Goal: Complete application form

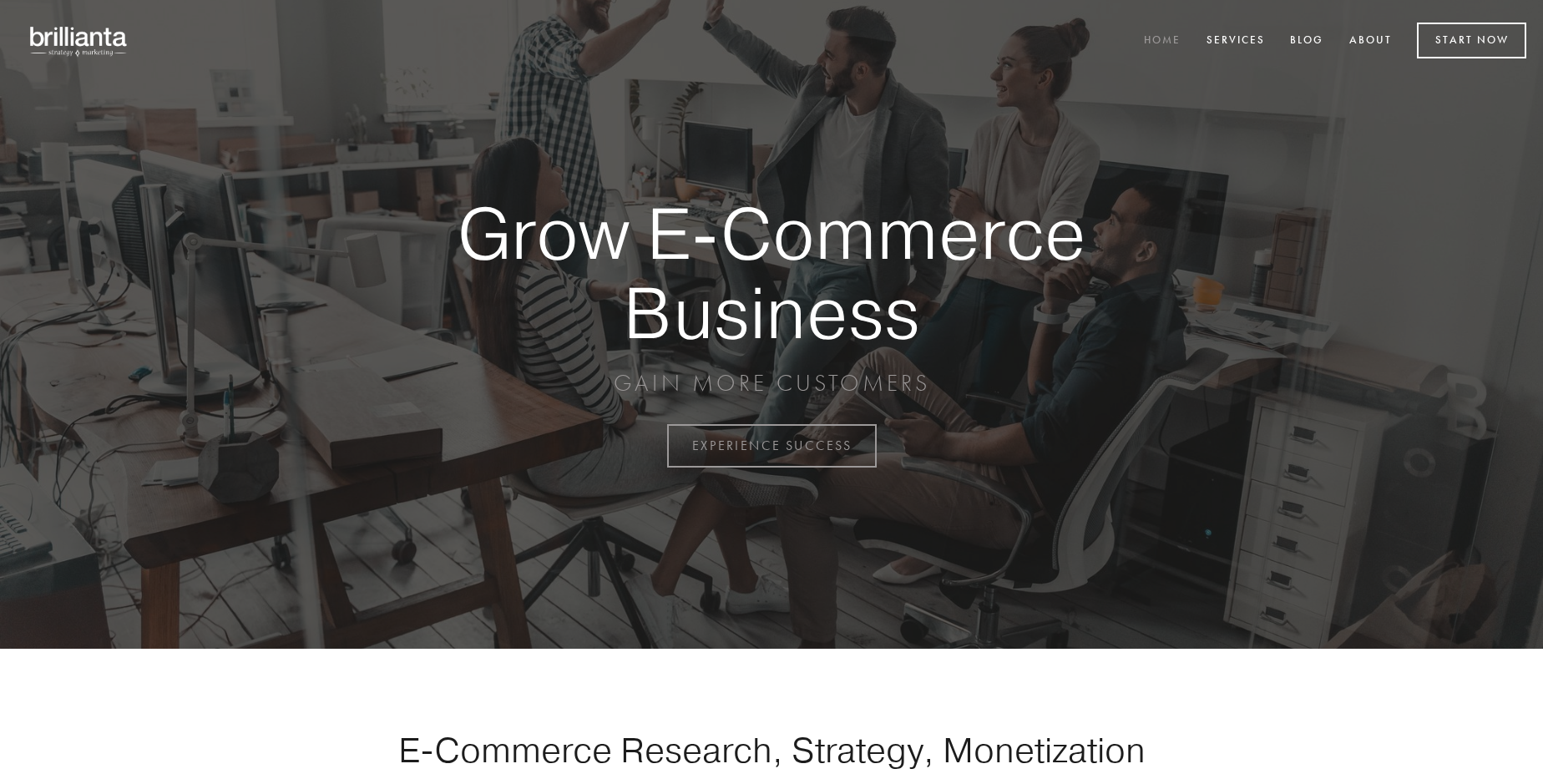
scroll to position [4375, 0]
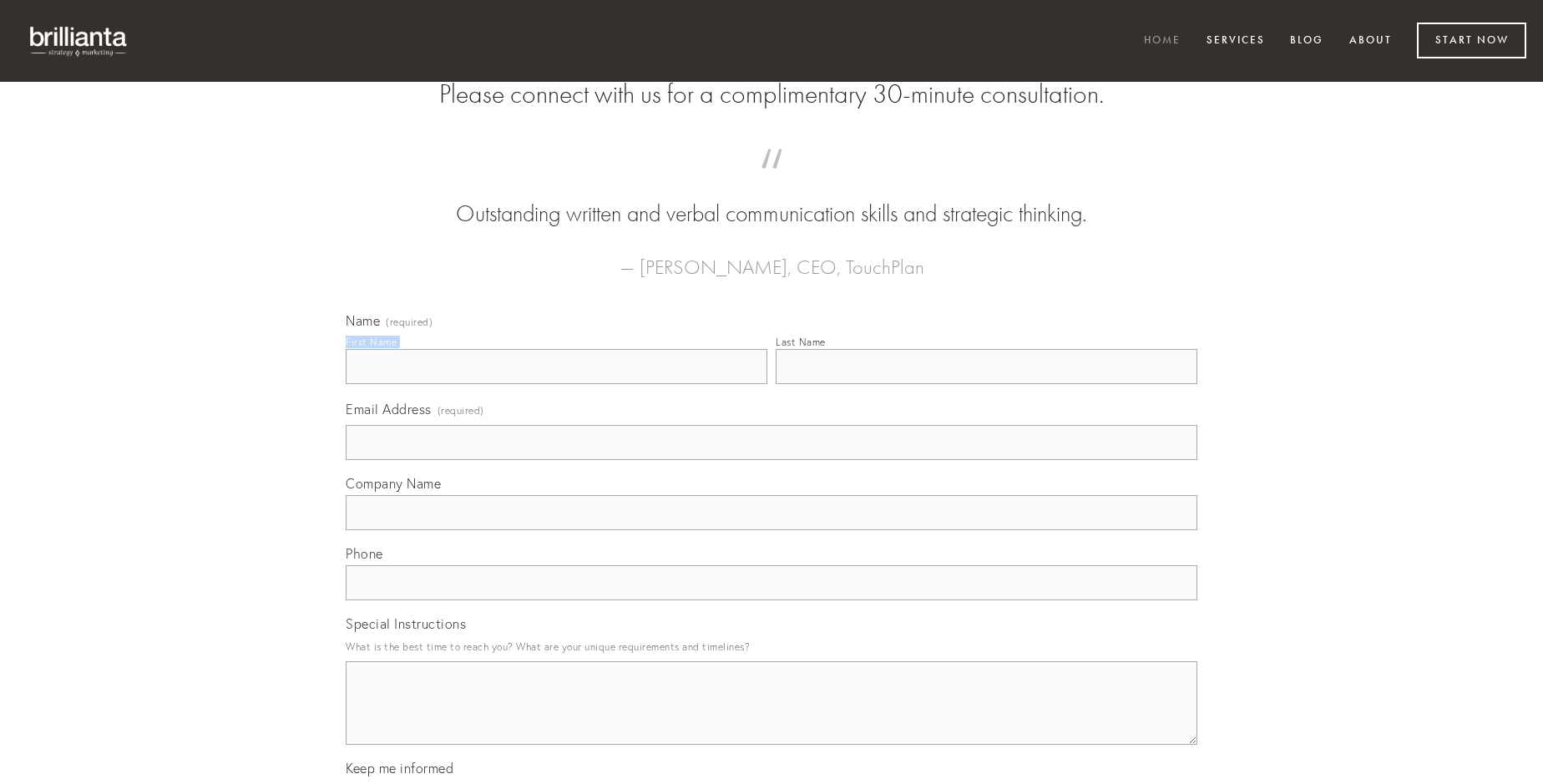
type input "[PERSON_NAME]"
click at [986, 384] on input "Last Name" at bounding box center [986, 366] width 422 height 35
type input "[PERSON_NAME]"
click at [772, 460] on input "Email Address (required)" at bounding box center [771, 442] width 851 height 35
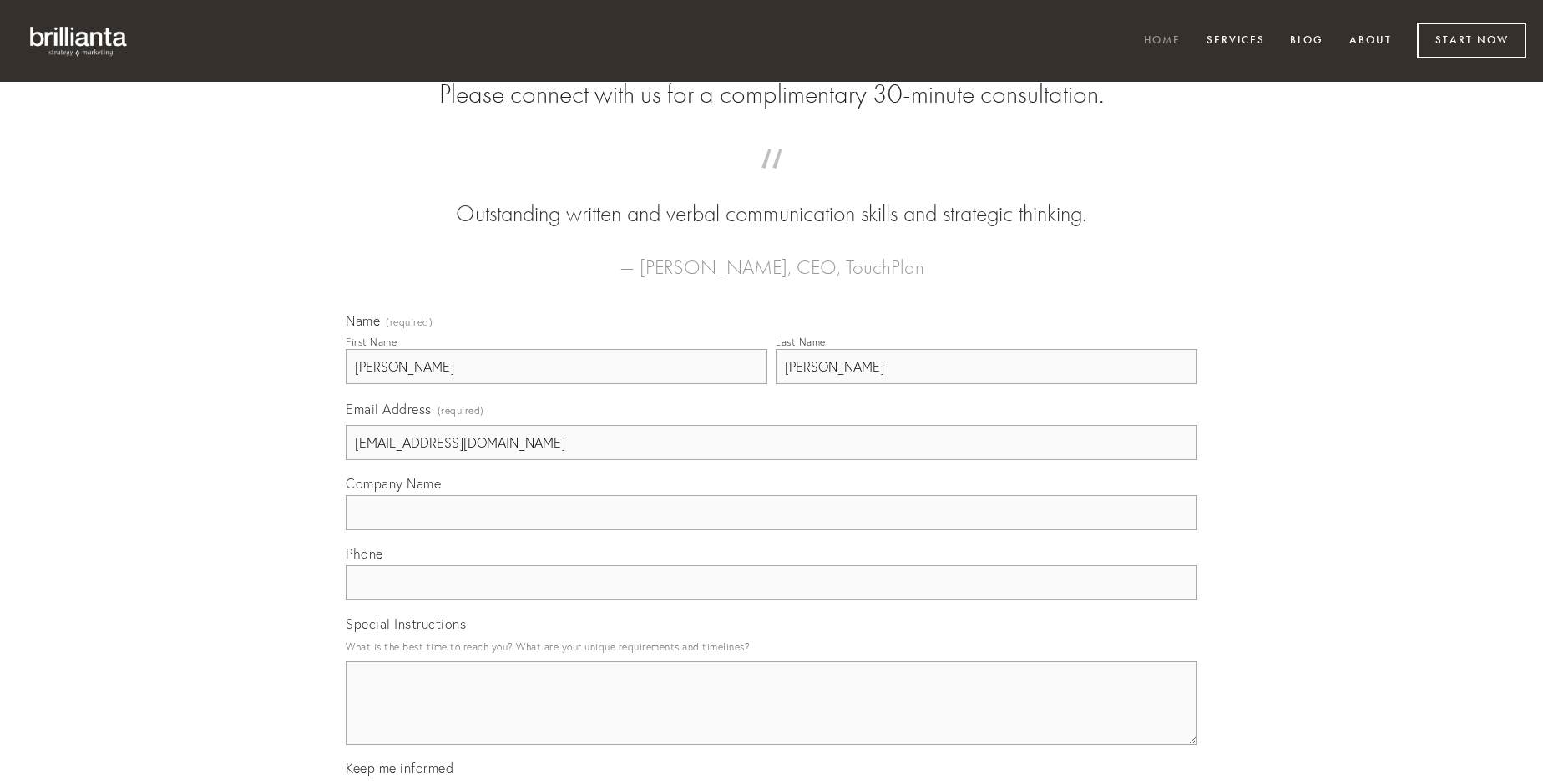
type input "[EMAIL_ADDRESS][DOMAIN_NAME]"
click at [772, 530] on input "Company Name" at bounding box center [771, 512] width 851 height 35
type input "asporto"
click at [772, 600] on input "text" at bounding box center [771, 582] width 851 height 35
click at [772, 718] on textarea "Special Instructions" at bounding box center [771, 702] width 851 height 83
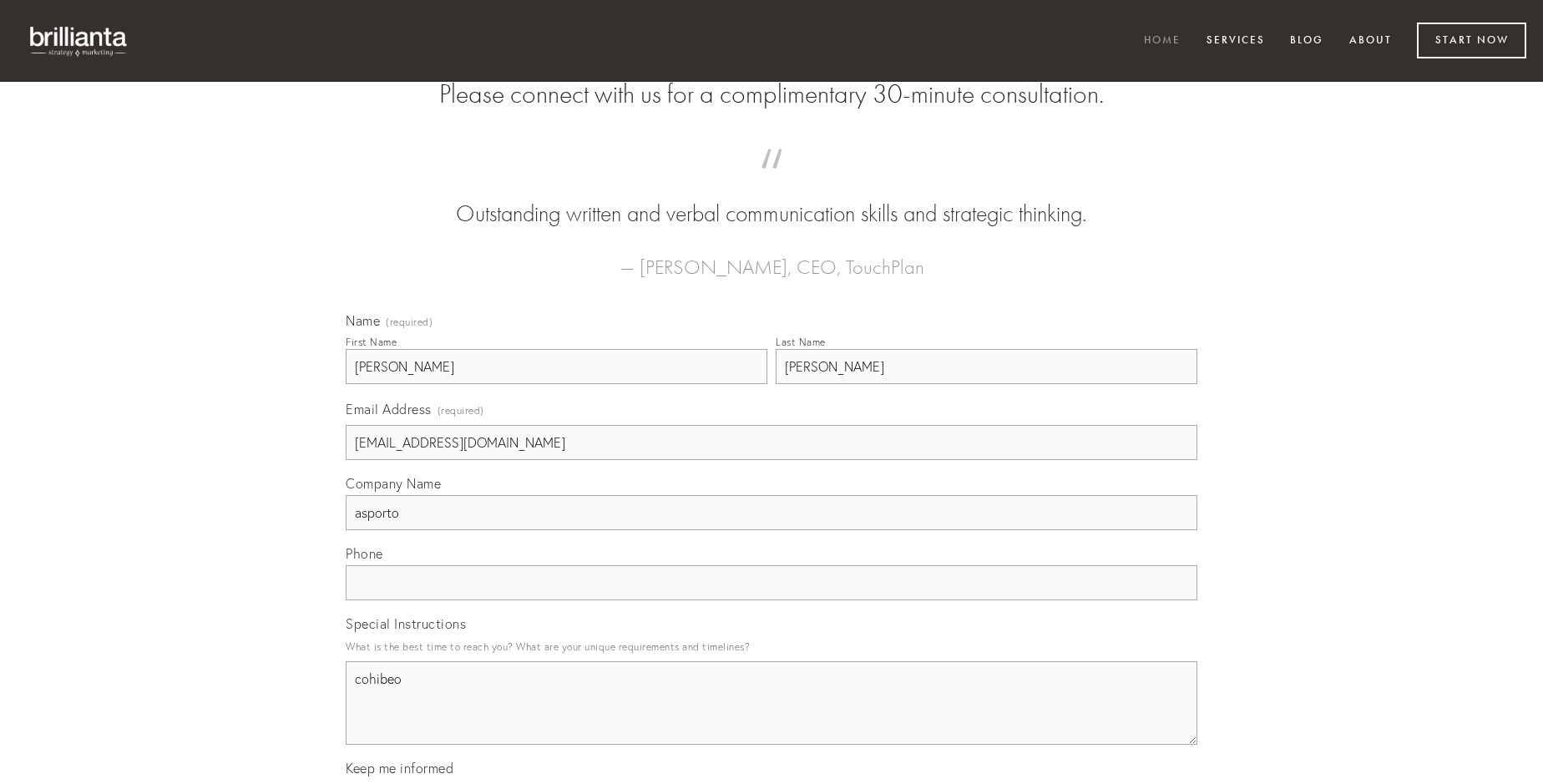
type textarea "cohibeo"
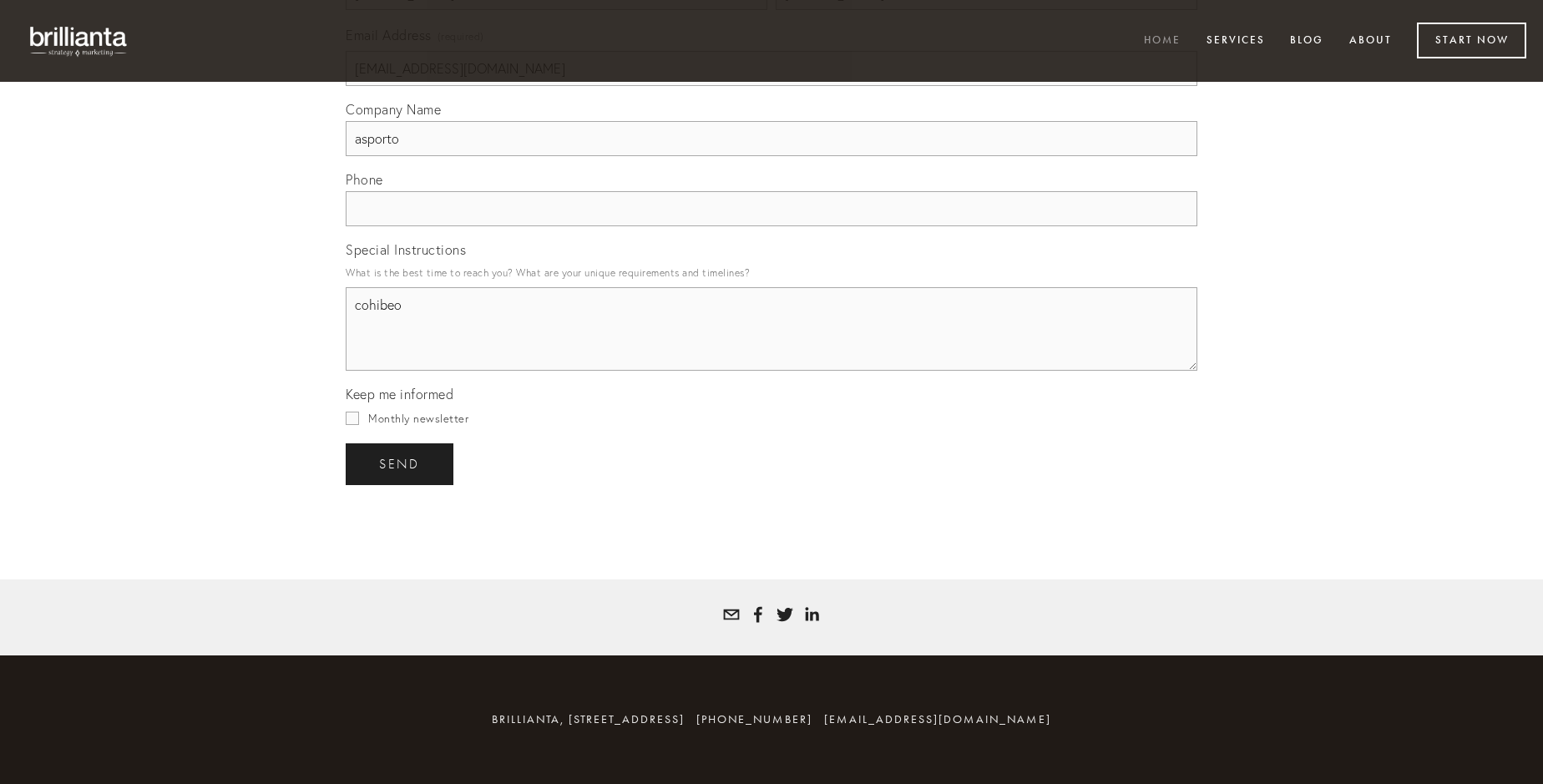
click at [401, 463] on span "send" at bounding box center [399, 463] width 41 height 15
